Goal: Task Accomplishment & Management: Use online tool/utility

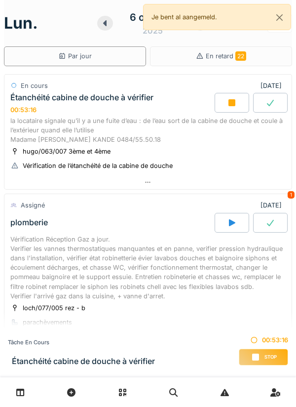
click at [230, 181] on div at bounding box center [147, 182] width 287 height 14
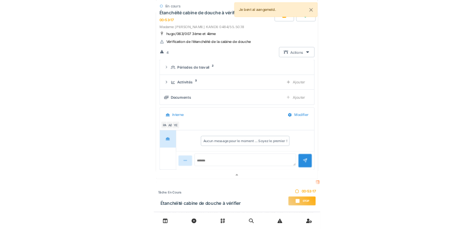
scroll to position [121, 0]
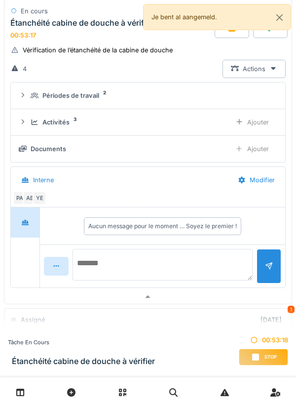
click at [204, 258] on textarea at bounding box center [163, 265] width 180 height 32
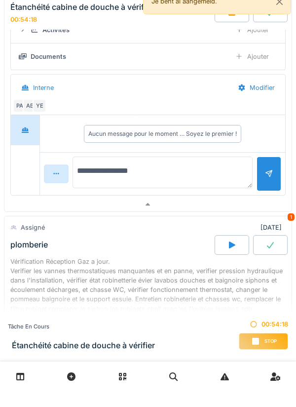
scroll to position [199, 0]
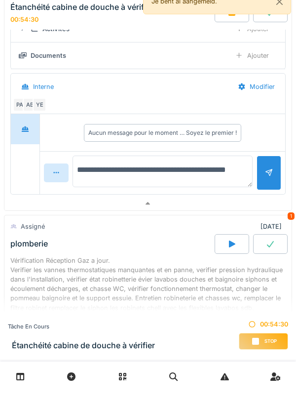
type textarea "**********"
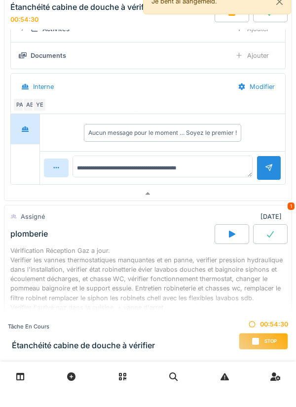
click at [264, 196] on div at bounding box center [269, 183] width 25 height 24
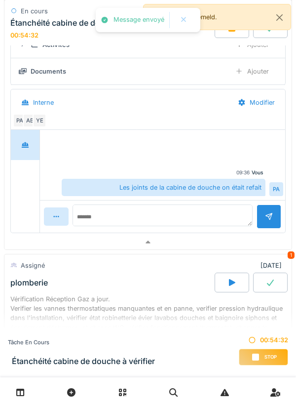
click at [265, 73] on div "Ajouter" at bounding box center [252, 71] width 50 height 18
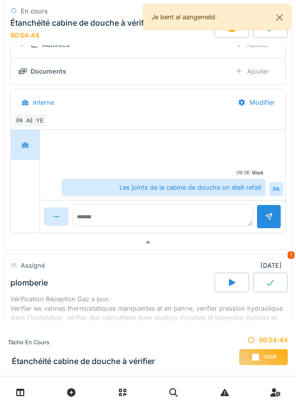
click at [257, 54] on div "Ajouter" at bounding box center [252, 45] width 50 height 18
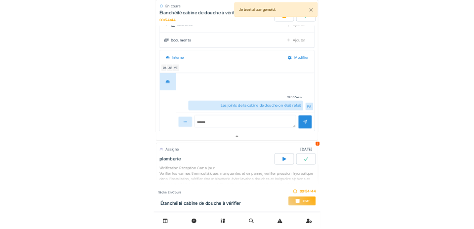
scroll to position [113, 0]
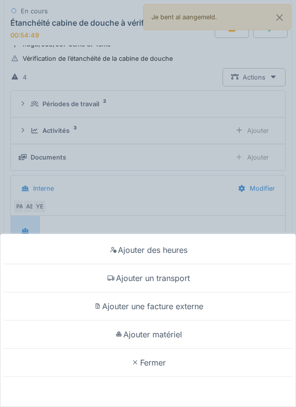
click at [205, 329] on div "Ajouter matériel" at bounding box center [147, 334] width 291 height 28
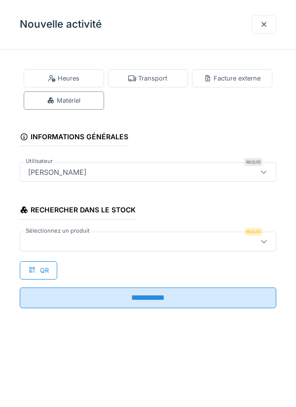
click at [220, 247] on div at bounding box center [148, 242] width 257 height 20
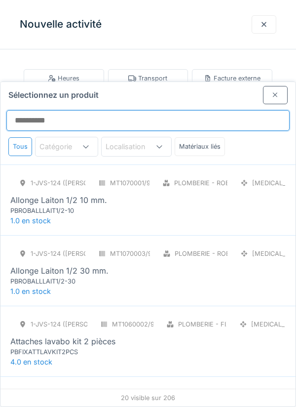
click at [230, 110] on input "Sélectionnez un produit" at bounding box center [147, 120] width 283 height 21
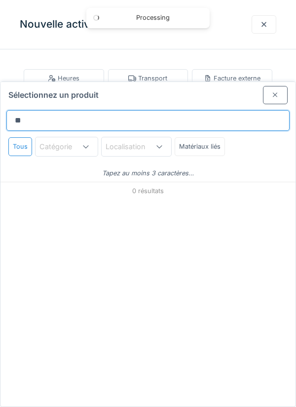
type input "*"
type input "*****"
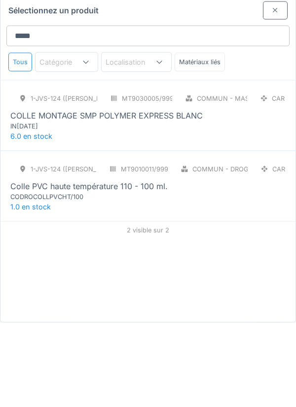
click at [156, 194] on div "COLLE MONTAGE SMP POLYMER EXPRESS BLANC" at bounding box center [106, 200] width 193 height 12
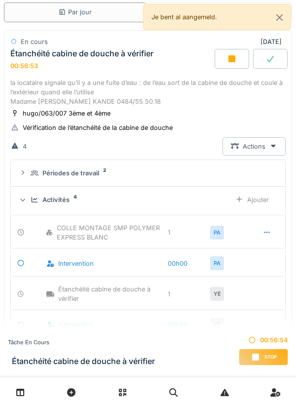
scroll to position [0, 0]
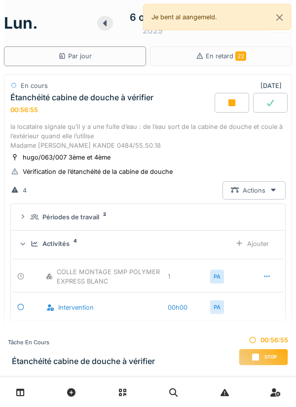
click at [226, 103] on div at bounding box center [232, 103] width 35 height 20
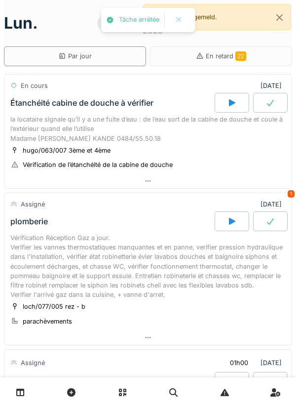
click at [220, 186] on div at bounding box center [147, 181] width 287 height 14
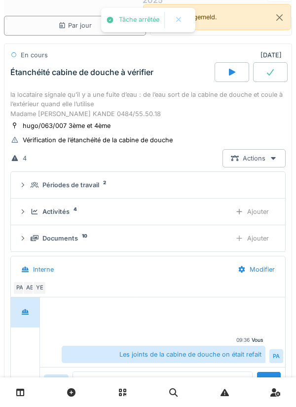
scroll to position [35, 0]
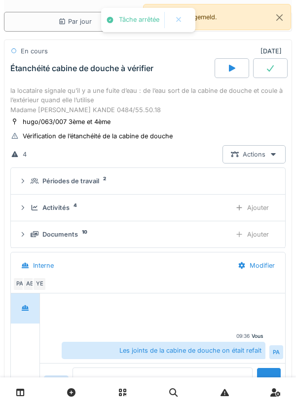
click at [209, 378] on textarea at bounding box center [163, 383] width 180 height 32
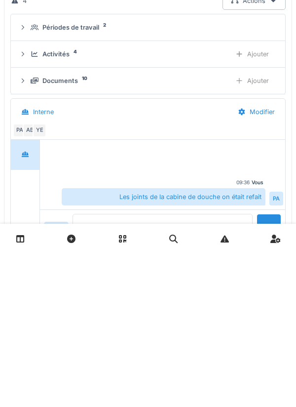
type textarea "**********"
click at [271, 371] on div at bounding box center [269, 379] width 25 height 24
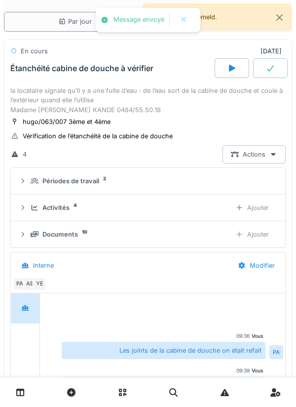
click at [271, 77] on div at bounding box center [270, 68] width 35 height 20
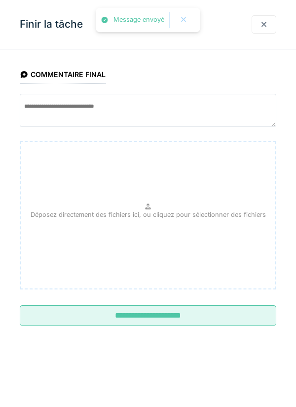
click at [260, 318] on input "**********" at bounding box center [148, 315] width 257 height 21
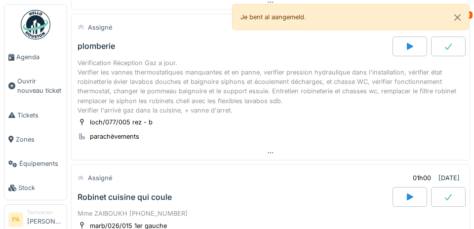
scroll to position [177, 0]
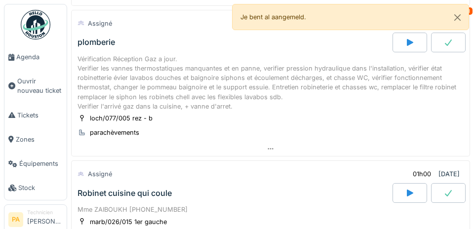
click at [28, 60] on span "Agenda" at bounding box center [39, 56] width 46 height 9
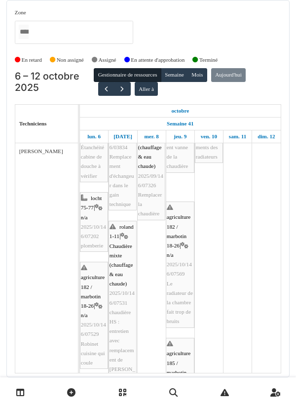
scroll to position [91, 0]
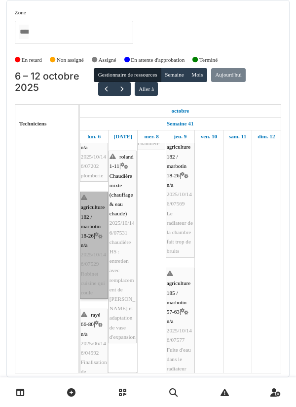
click at [97, 229] on link "agriculture 182 / marbotin 18-26 | n/a 2025/10/146/07529 Robinet cuisine qui co…" at bounding box center [94, 245] width 28 height 107
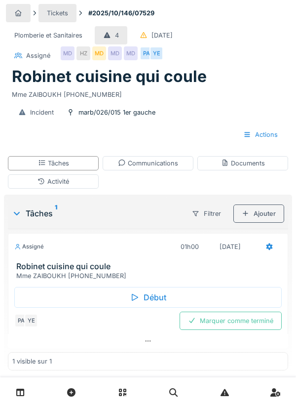
click at [163, 291] on div "Début" at bounding box center [148, 297] width 268 height 21
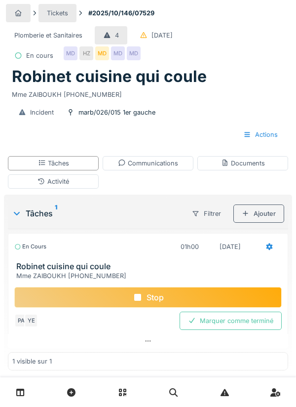
click at [75, 181] on div "Activité" at bounding box center [53, 181] width 91 height 14
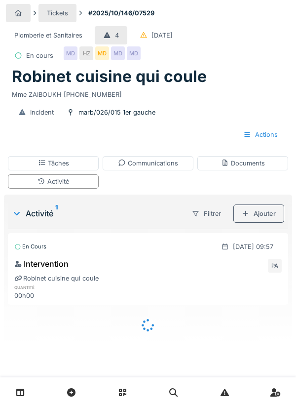
click at [268, 217] on div "Ajouter" at bounding box center [259, 213] width 51 height 18
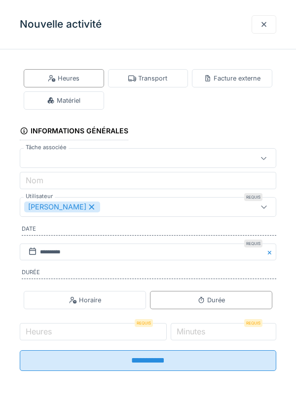
click at [158, 77] on div "Transport" at bounding box center [147, 78] width 39 height 9
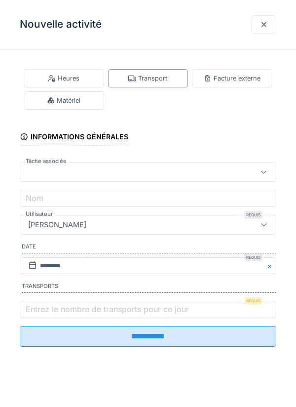
click at [65, 309] on label "Entrez le nombre de transports pour ce jour" at bounding box center [107, 309] width 167 height 12
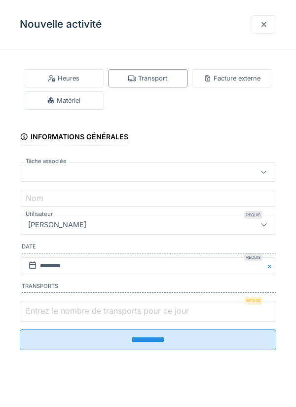
click at [65, 309] on input "Entrez le nombre de transports pour ce jour" at bounding box center [148, 311] width 257 height 21
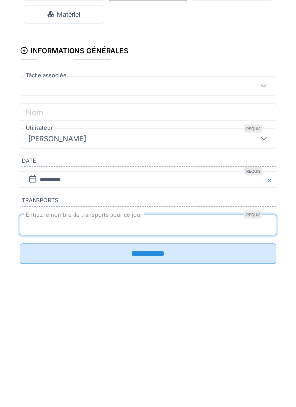
type input "*"
click at [20, 329] on input "**********" at bounding box center [148, 339] width 257 height 21
